Goal: Task Accomplishment & Management: Use online tool/utility

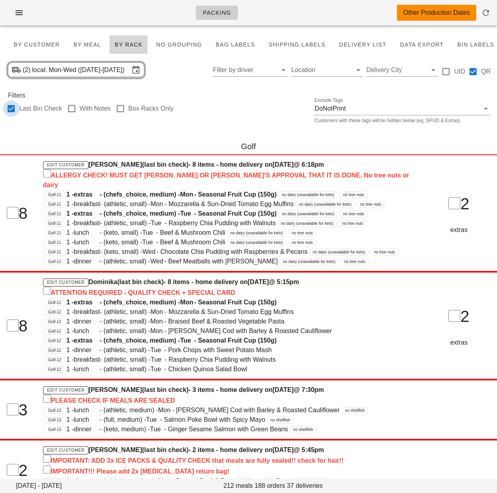
click at [10, 108] on div at bounding box center [11, 109] width 14 height 14
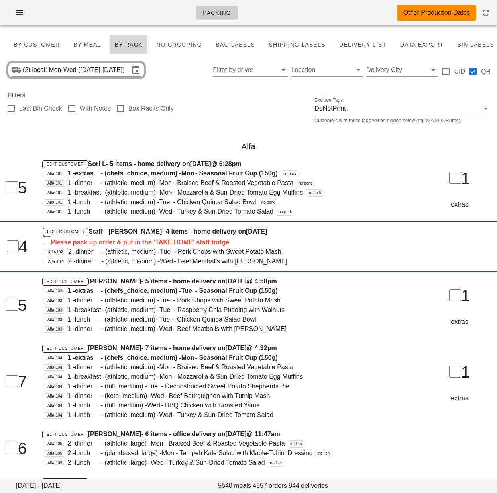
checkbox input "false"
click at [240, 74] on input "Filter by driver" at bounding box center [244, 70] width 62 height 13
click at [85, 68] on input "local: Mon-Wed ([DATE]-[DATE])" at bounding box center [80, 70] width 97 height 13
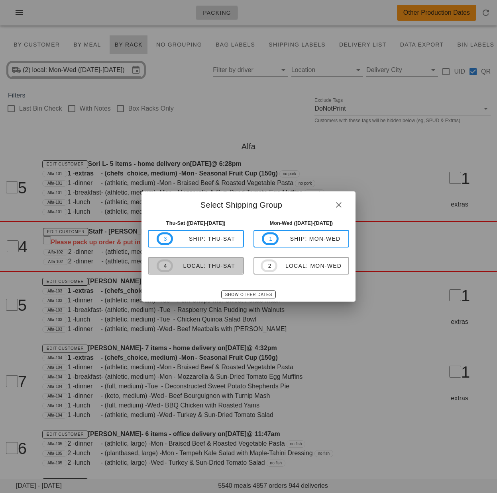
click at [219, 265] on div "local: Thu-Sat" at bounding box center [204, 266] width 62 height 6
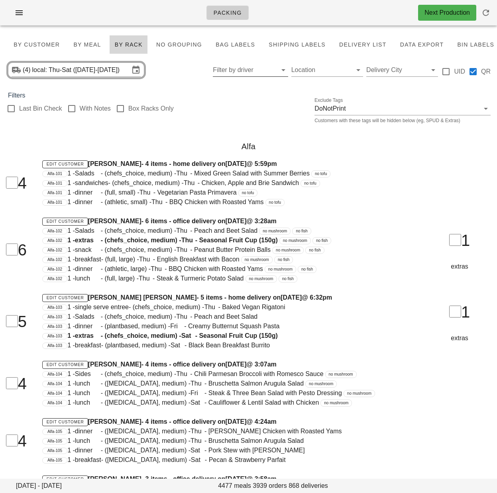
click at [228, 73] on input "Filter by driver" at bounding box center [244, 70] width 62 height 13
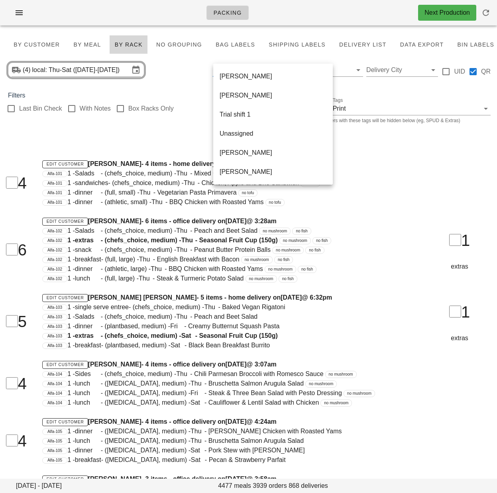
drag, startPoint x: 249, startPoint y: 130, endPoint x: 256, endPoint y: 143, distance: 14.8
click at [249, 130] on div "Unassigned" at bounding box center [272, 133] width 107 height 17
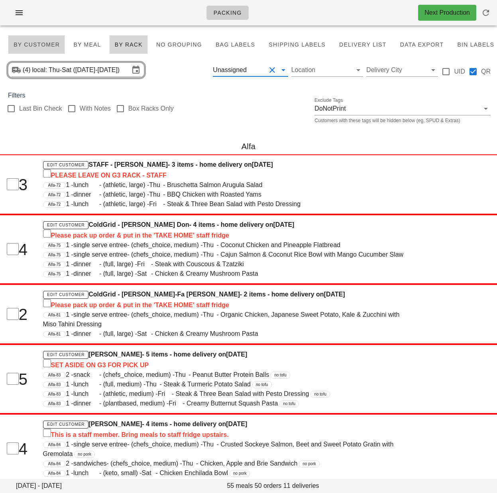
click at [28, 44] on span "By Customer" at bounding box center [36, 44] width 47 height 6
